Goal: Use online tool/utility: Utilize a website feature to perform a specific function

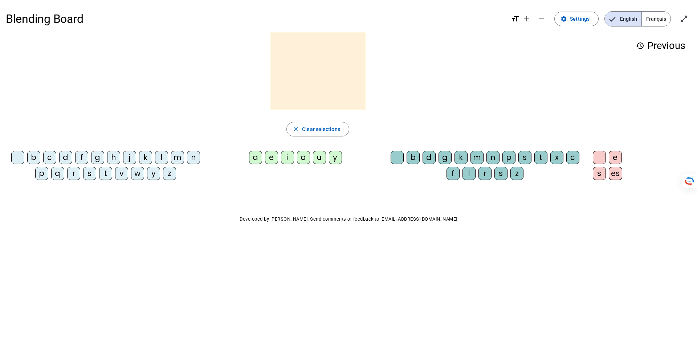
click at [301, 156] on div "o" at bounding box center [303, 157] width 13 height 13
click at [524, 156] on div "s" at bounding box center [524, 157] width 13 height 13
click at [334, 127] on span "Clear selections" at bounding box center [321, 129] width 38 height 9
click at [89, 172] on div "s" at bounding box center [89, 173] width 13 height 13
click at [301, 156] on div "o" at bounding box center [303, 157] width 13 height 13
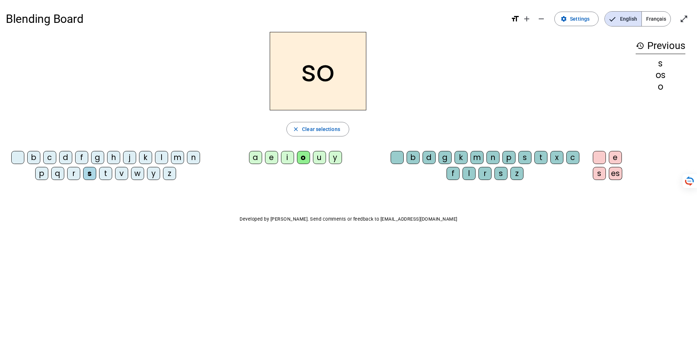
click at [470, 168] on div "l" at bounding box center [468, 173] width 13 height 13
click at [121, 171] on div "v" at bounding box center [121, 173] width 13 height 13
click at [33, 151] on div "b" at bounding box center [33, 157] width 13 height 13
click at [320, 156] on div "u" at bounding box center [319, 157] width 13 height 13
click at [468, 173] on div "l" at bounding box center [468, 173] width 13 height 13
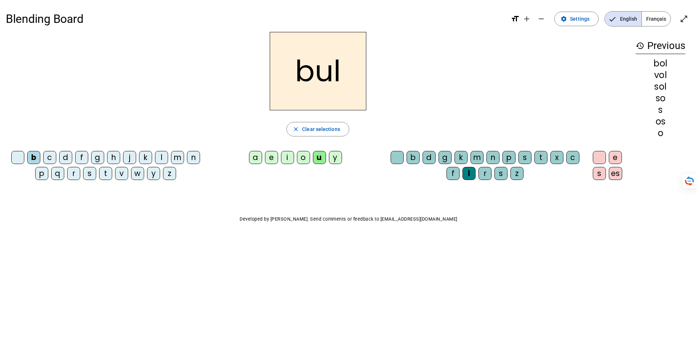
click at [391, 147] on div "bul close Clear selections b c d f g h j k l m n p q r s t v w y z a e i o u y …" at bounding box center [318, 109] width 624 height 154
click at [400, 157] on div at bounding box center [396, 157] width 13 height 13
click at [311, 130] on span "Clear selections" at bounding box center [321, 129] width 38 height 9
click at [32, 157] on div "b" at bounding box center [33, 157] width 13 height 13
click at [251, 157] on div "a" at bounding box center [255, 157] width 13 height 13
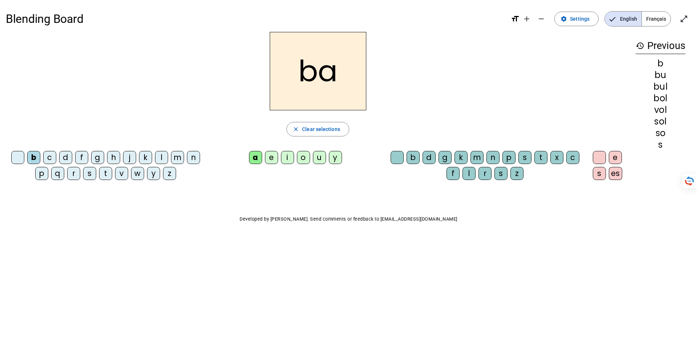
click at [485, 172] on div "r" at bounding box center [484, 173] width 13 height 13
click at [470, 173] on div "l" at bounding box center [468, 173] width 13 height 13
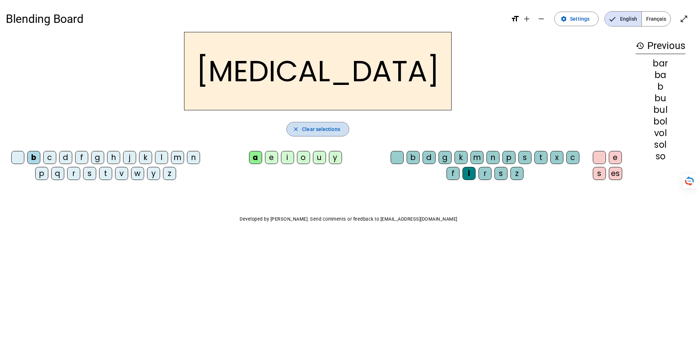
click at [320, 132] on span "Clear selections" at bounding box center [321, 129] width 38 height 9
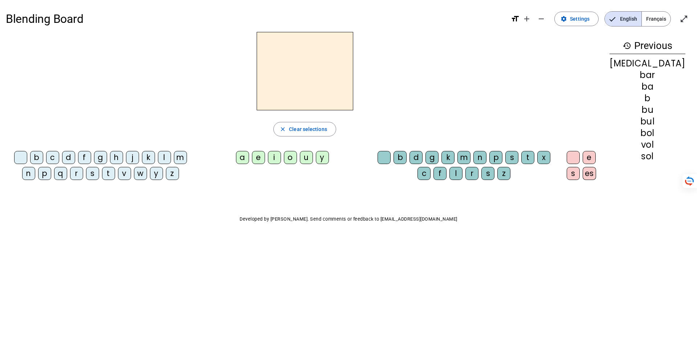
click at [73, 175] on div "r" at bounding box center [76, 173] width 13 height 13
click at [297, 155] on div "o" at bounding box center [290, 157] width 13 height 13
click at [406, 156] on div "b" at bounding box center [399, 157] width 13 height 13
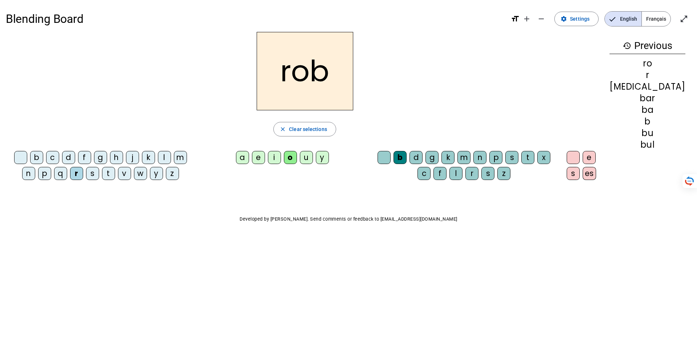
click at [595, 156] on div "e" at bounding box center [588, 157] width 13 height 13
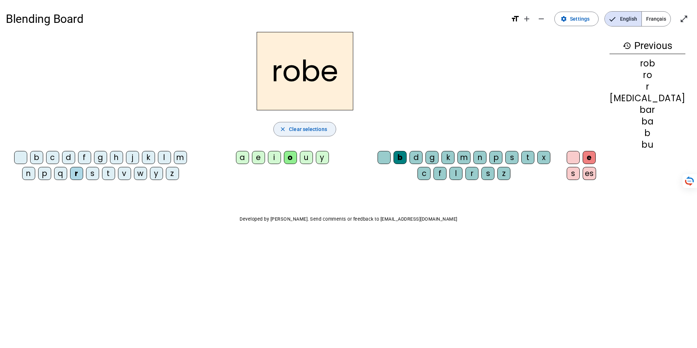
click at [327, 127] on span "Clear selections" at bounding box center [308, 129] width 38 height 9
